Goal: Find specific page/section: Find specific page/section

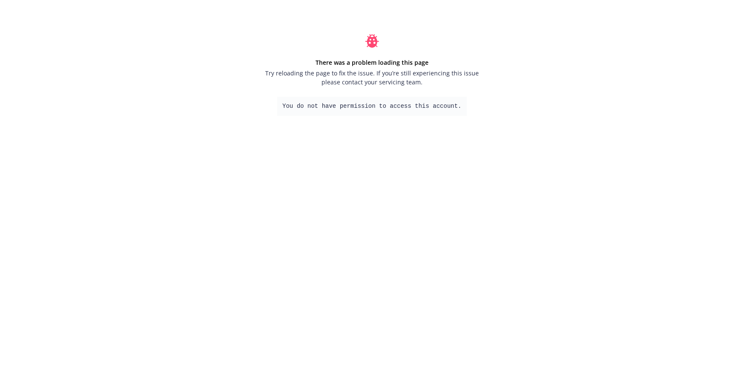
click at [304, 107] on pre "You do not have permission to access this account." at bounding box center [371, 106] width 189 height 19
copy pre "You do not have permission to access this account."
